Goal: Navigation & Orientation: Find specific page/section

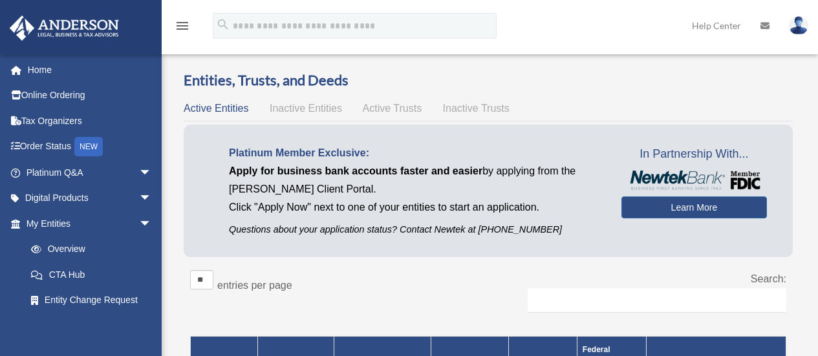
scroll to position [259, 0]
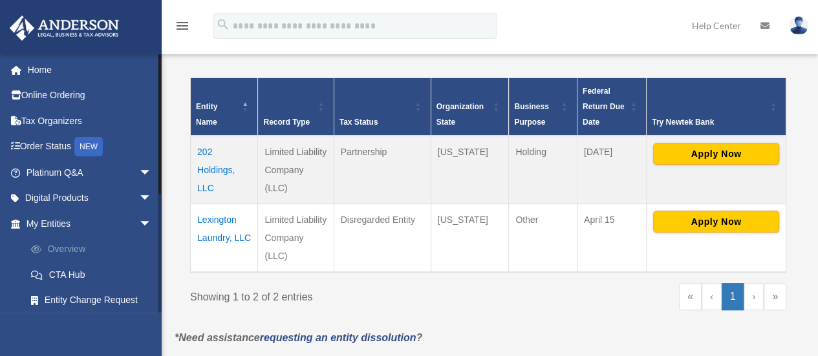
click at [52, 245] on link "Overview" at bounding box center [94, 250] width 153 height 26
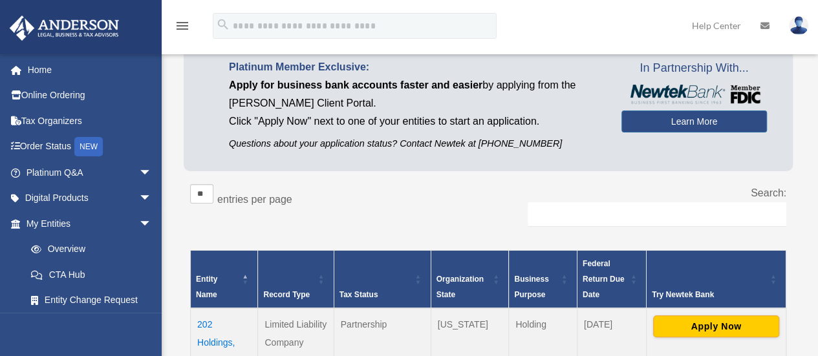
scroll to position [0, 0]
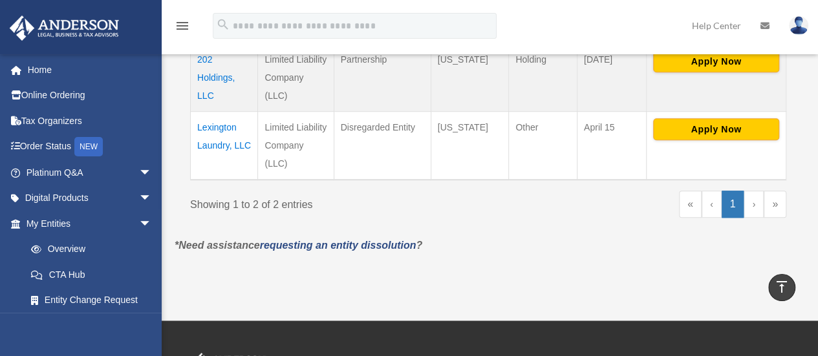
scroll to position [301, 0]
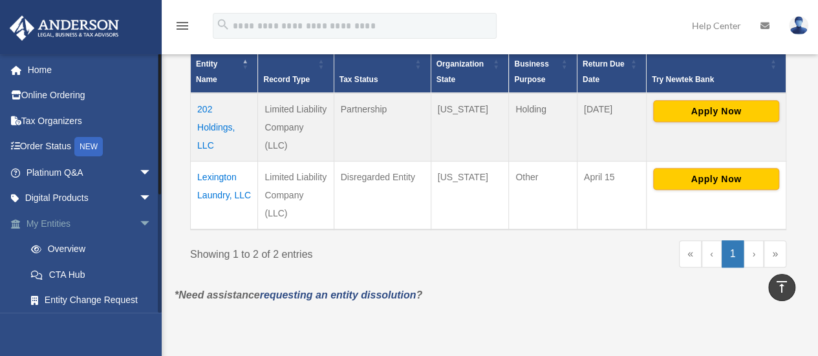
click at [139, 221] on span "arrow_drop_down" at bounding box center [152, 224] width 26 height 27
click at [139, 246] on span "arrow_drop_down" at bounding box center [152, 250] width 26 height 27
click at [139, 246] on span "arrow_drop_up" at bounding box center [152, 250] width 26 height 27
click at [139, 275] on span "arrow_drop_down" at bounding box center [152, 275] width 26 height 27
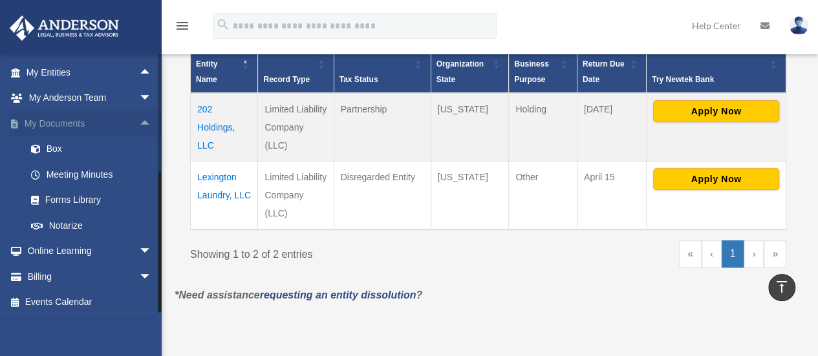
scroll to position [156, 0]
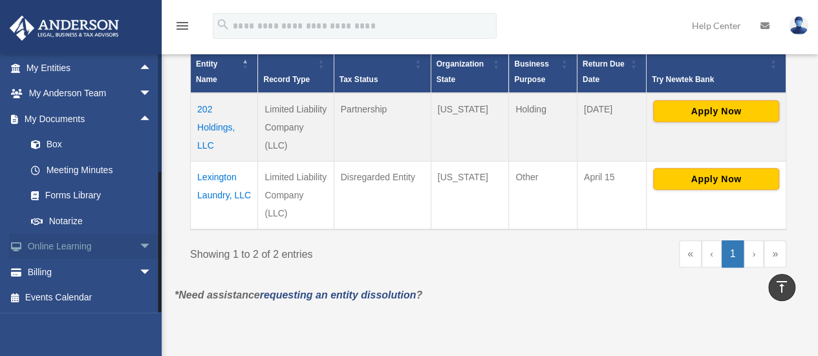
click at [139, 243] on span "arrow_drop_down" at bounding box center [152, 247] width 26 height 27
click at [139, 243] on span "arrow_drop_up" at bounding box center [152, 247] width 26 height 27
click at [139, 263] on span "arrow_drop_down" at bounding box center [152, 272] width 26 height 27
click at [139, 263] on span "arrow_drop_up" at bounding box center [152, 272] width 26 height 27
click at [139, 259] on span "arrow_drop_down" at bounding box center [152, 272] width 26 height 27
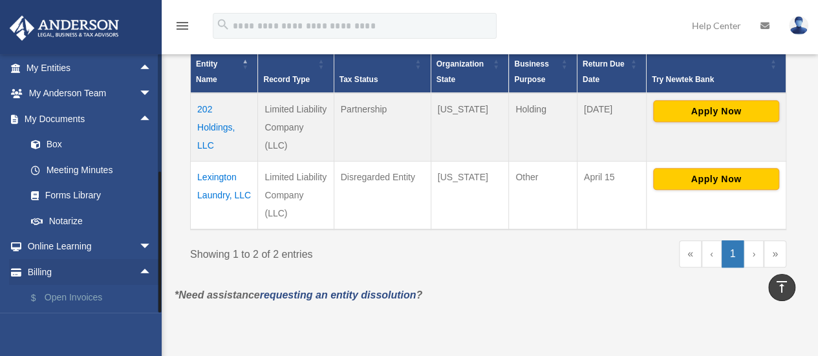
click at [82, 290] on link "$ Open Invoices" at bounding box center [94, 298] width 153 height 27
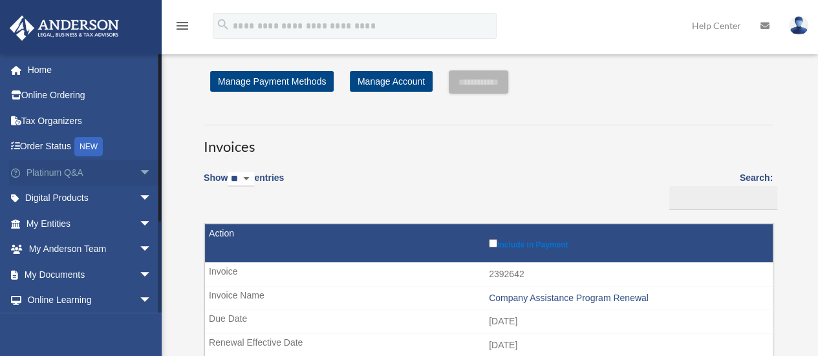
click at [139, 168] on span "arrow_drop_down" at bounding box center [152, 173] width 26 height 27
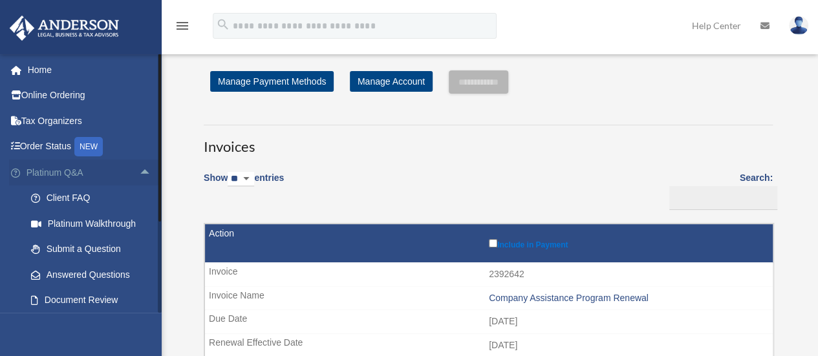
click at [139, 168] on span "arrow_drop_up" at bounding box center [152, 173] width 26 height 27
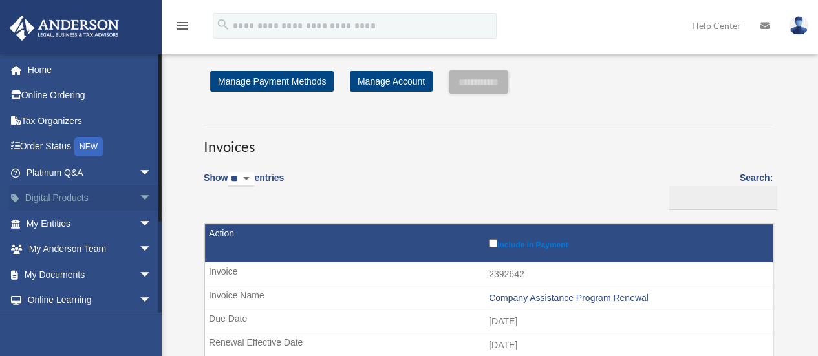
click at [139, 193] on span "arrow_drop_down" at bounding box center [152, 199] width 26 height 27
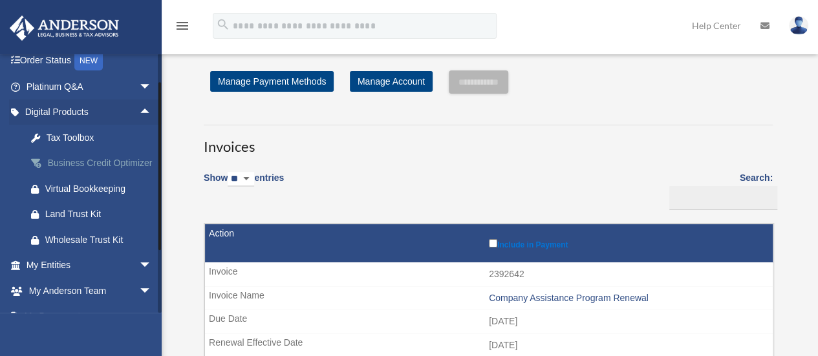
scroll to position [43, 0]
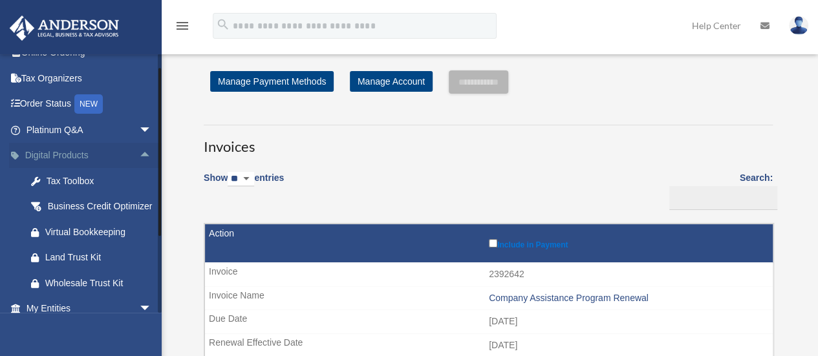
click at [139, 156] on span "arrow_drop_up" at bounding box center [152, 156] width 26 height 27
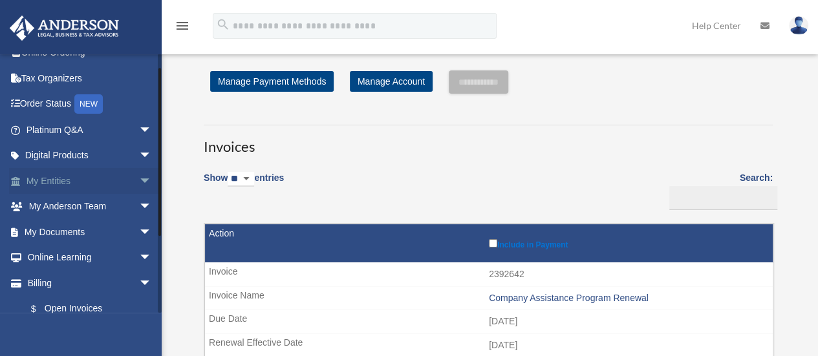
click at [139, 180] on span "arrow_drop_down" at bounding box center [152, 181] width 26 height 27
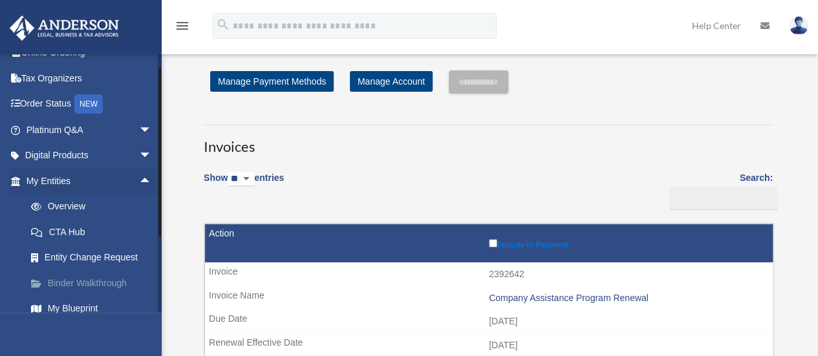
click at [66, 281] on link "Binder Walkthrough" at bounding box center [94, 283] width 153 height 26
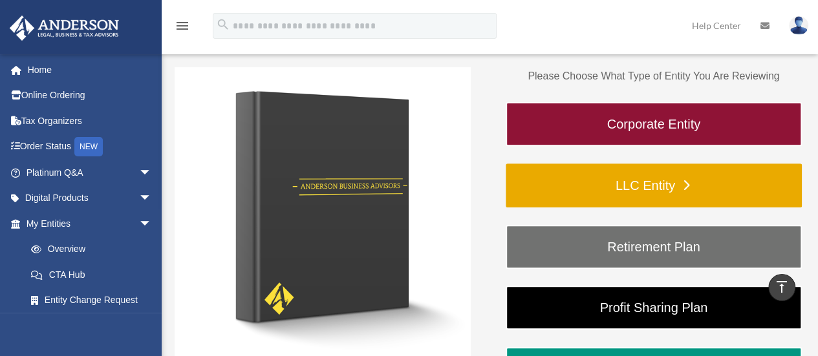
scroll to position [162, 0]
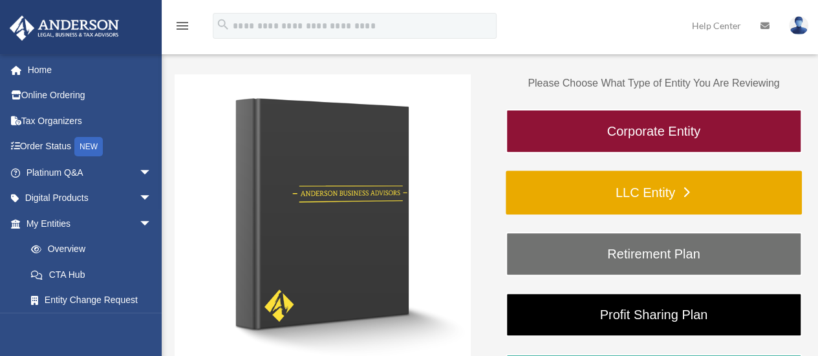
click at [642, 186] on link "LLC Entity" at bounding box center [654, 193] width 296 height 44
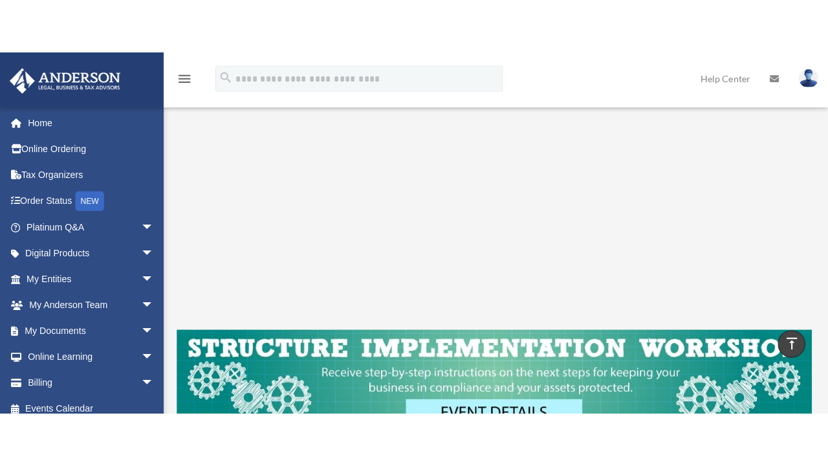
scroll to position [287, 0]
